Goal: Information Seeking & Learning: Learn about a topic

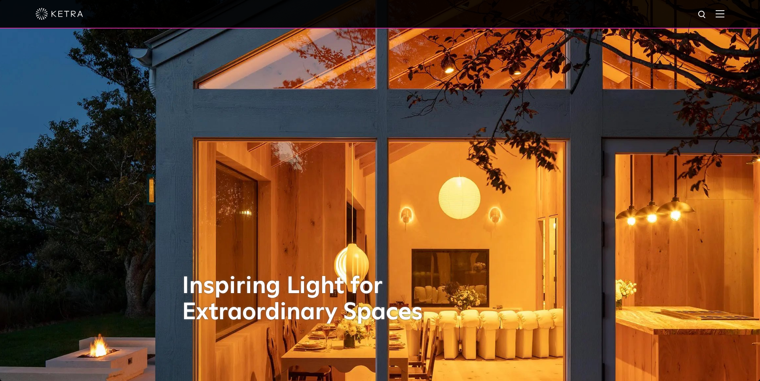
click at [720, 11] on img at bounding box center [720, 14] width 9 height 8
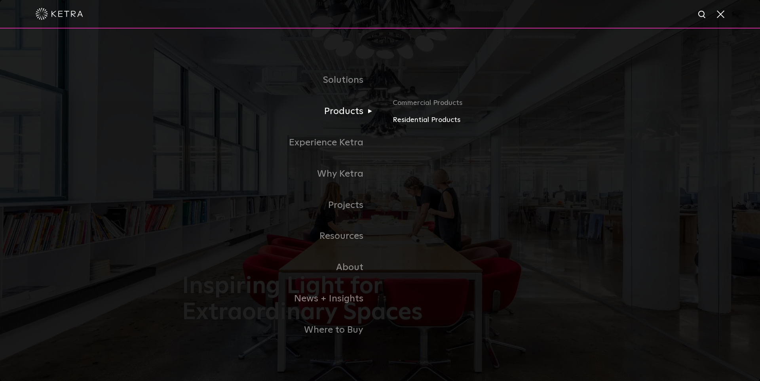
click at [418, 119] on link "Residential Products" at bounding box center [485, 119] width 185 height 11
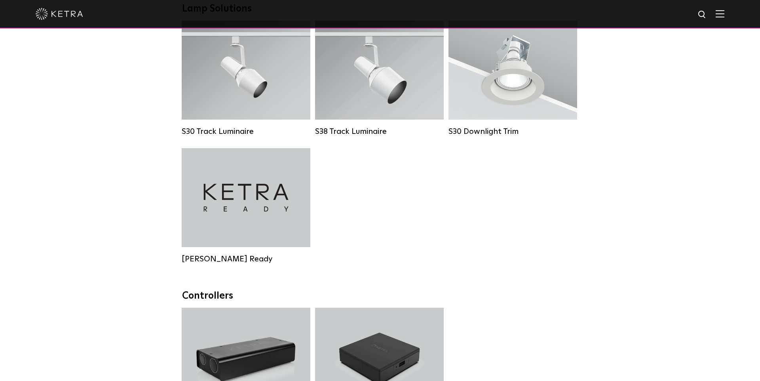
scroll to position [609, 0]
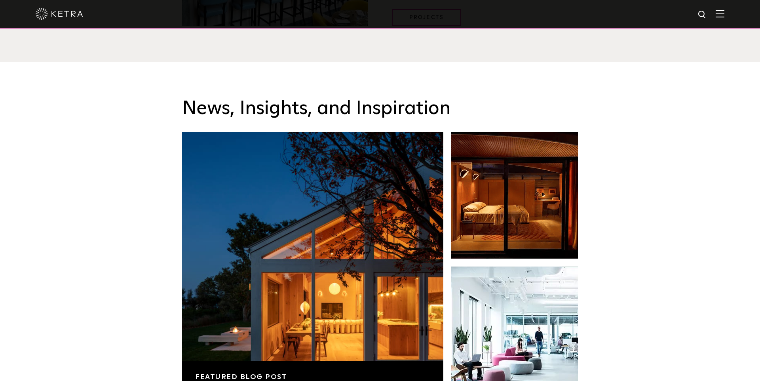
scroll to position [1252, 0]
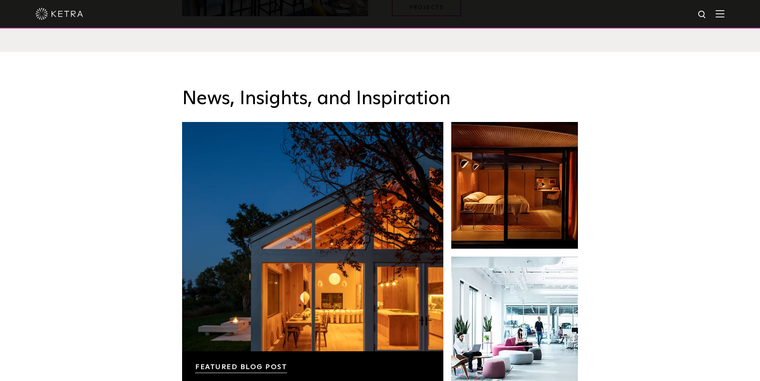
click at [720, 16] on img at bounding box center [720, 14] width 9 height 8
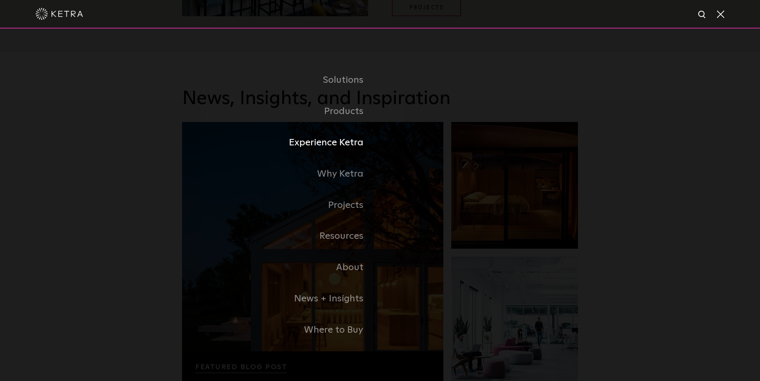
click at [349, 141] on link "Experience Ketra" at bounding box center [281, 142] width 198 height 31
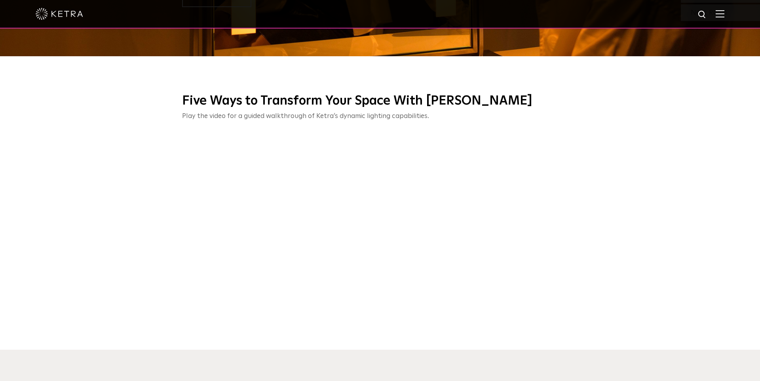
scroll to position [326, 0]
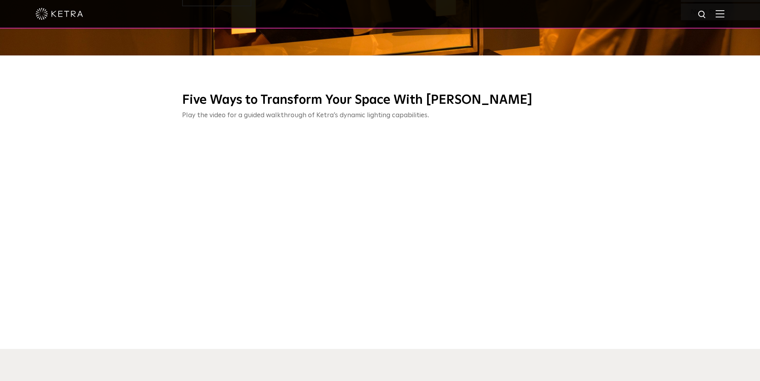
drag, startPoint x: 602, startPoint y: 253, endPoint x: 581, endPoint y: 251, distance: 21.8
click at [601, 253] on div "Five Ways to Transform Your Space With Ketra Play the video for a guided walkth…" at bounding box center [380, 213] width 760 height 271
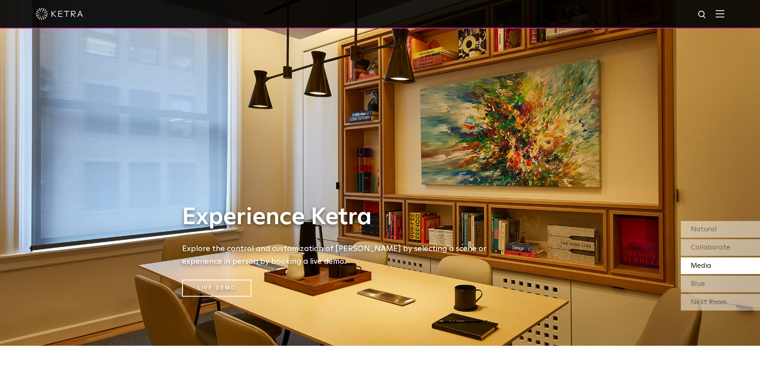
scroll to position [0, 0]
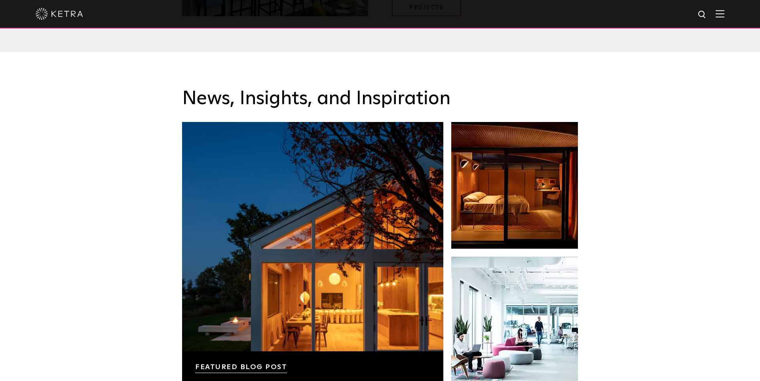
drag, startPoint x: 621, startPoint y: 121, endPoint x: 631, endPoint y: 118, distance: 10.3
click at [621, 121] on div "News, Insights, and Inspiration Lutron Releases First-Ever Lighting Trend Repor…" at bounding box center [380, 307] width 760 height 510
